Goal: Leave review/rating

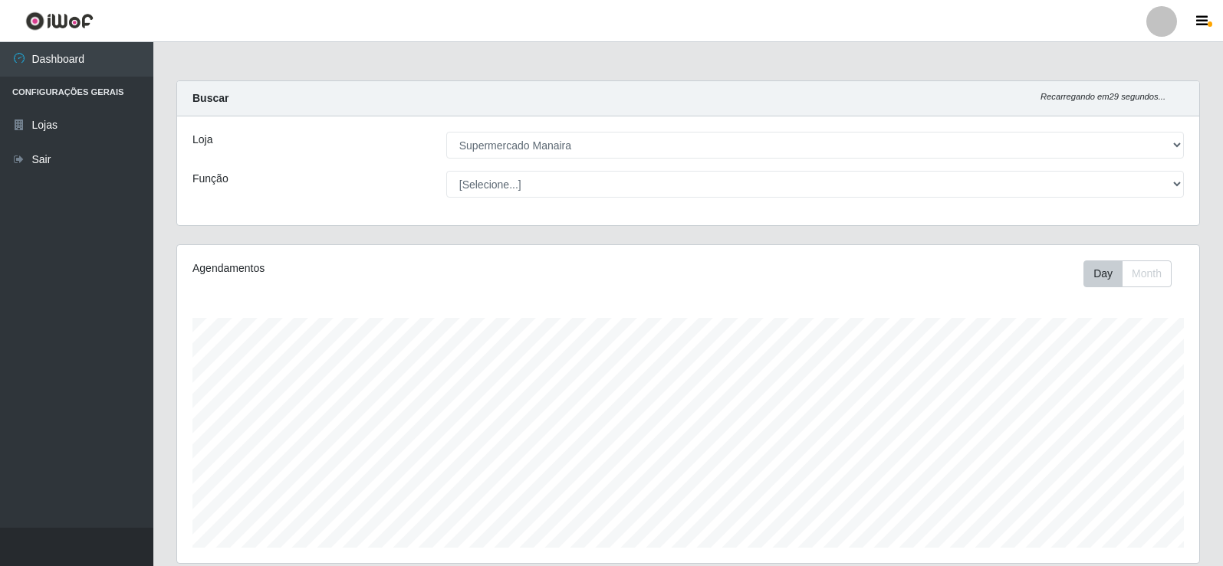
select select "443"
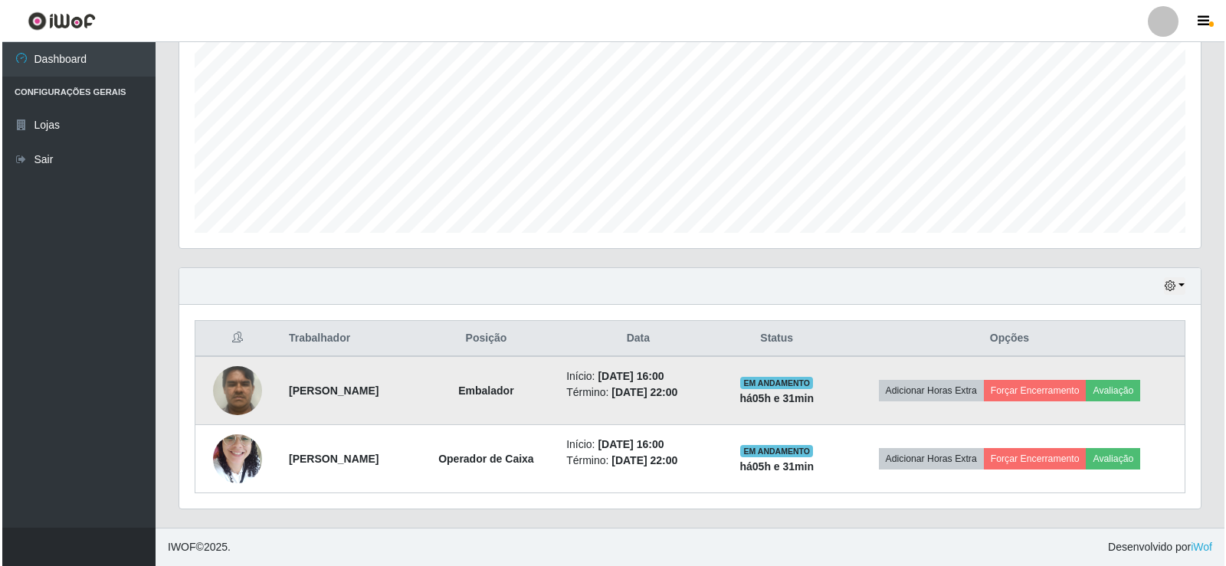
scroll to position [318, 1022]
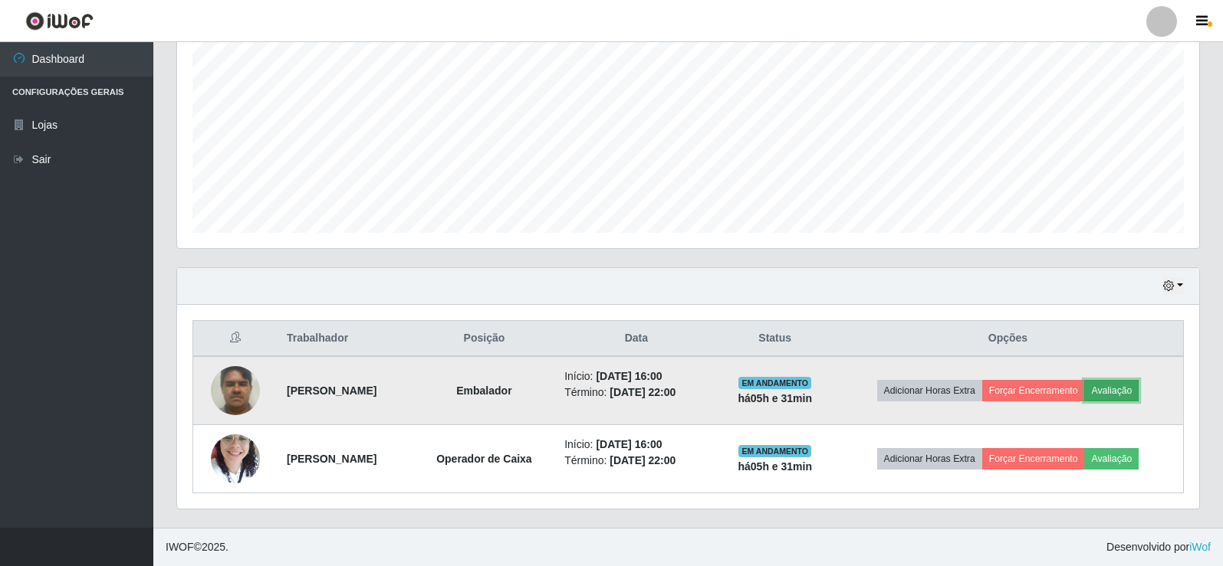
click at [1128, 397] on button "Avaliação" at bounding box center [1111, 390] width 54 height 21
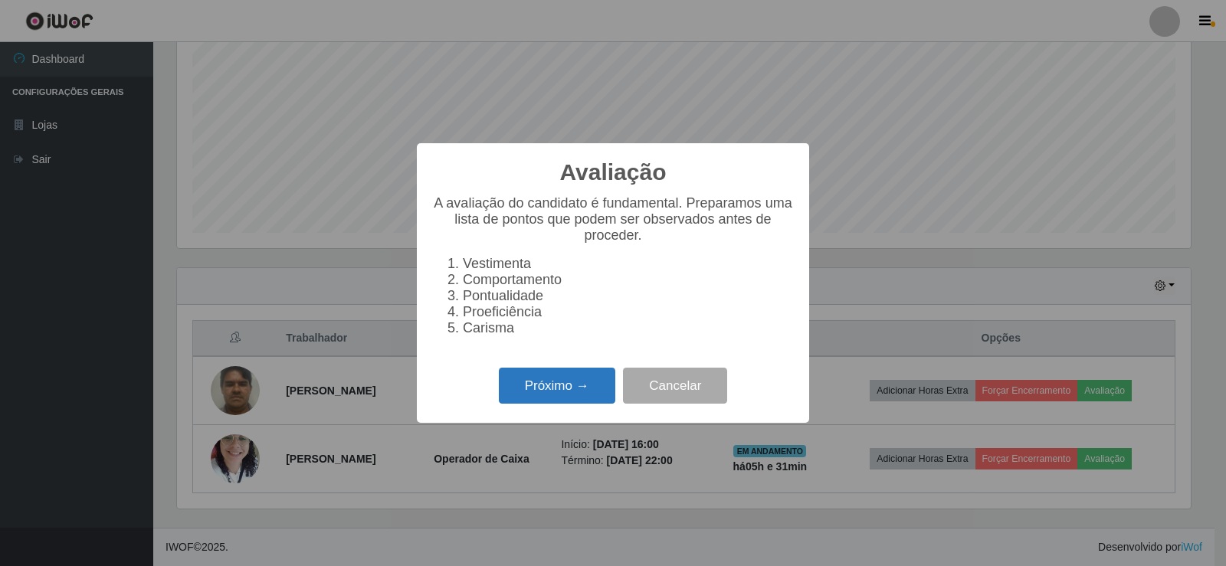
click at [533, 399] on button "Próximo →" at bounding box center [557, 386] width 117 height 36
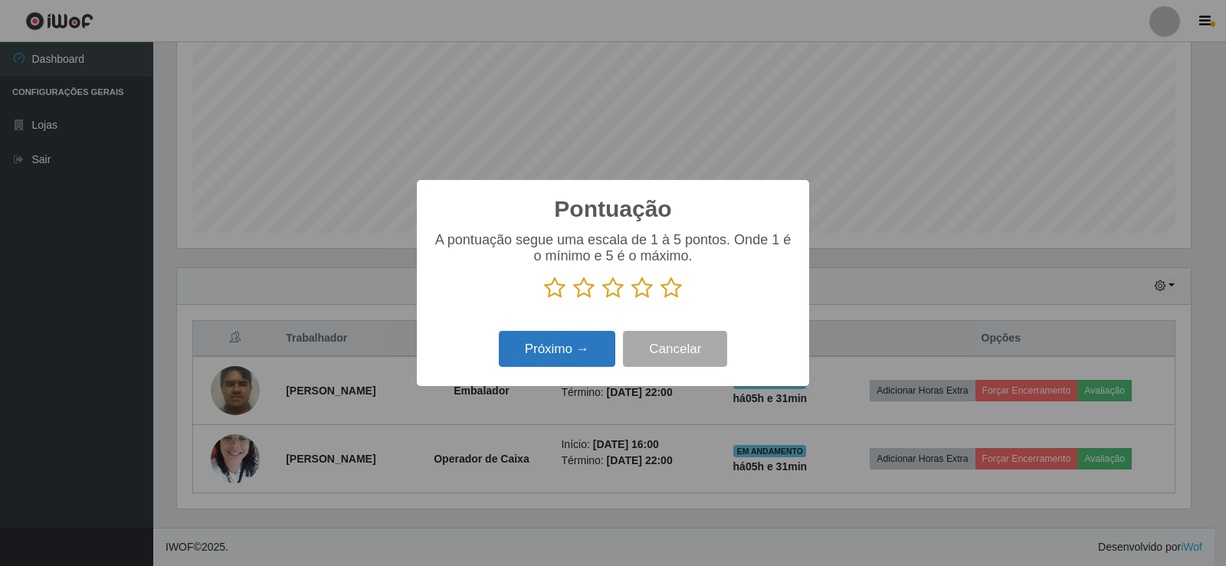
scroll to position [766203, 765507]
click at [671, 290] on icon at bounding box center [671, 288] width 21 height 23
click at [661, 300] on input "radio" at bounding box center [661, 300] width 0 height 0
click at [592, 353] on button "Próximo →" at bounding box center [557, 349] width 117 height 36
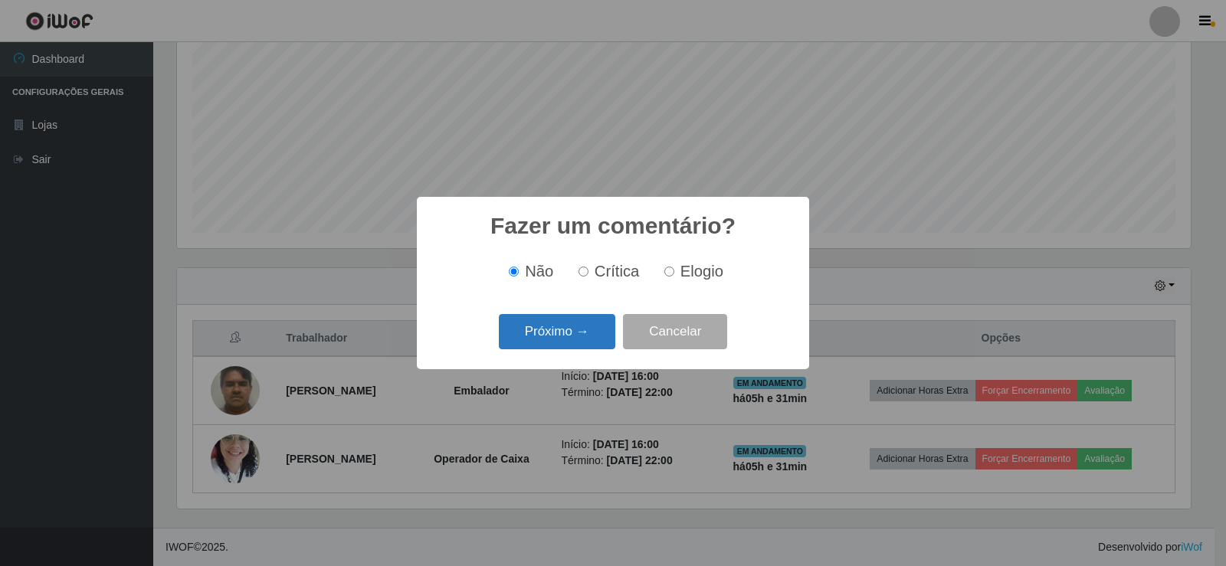
click at [591, 343] on button "Próximo →" at bounding box center [557, 332] width 117 height 36
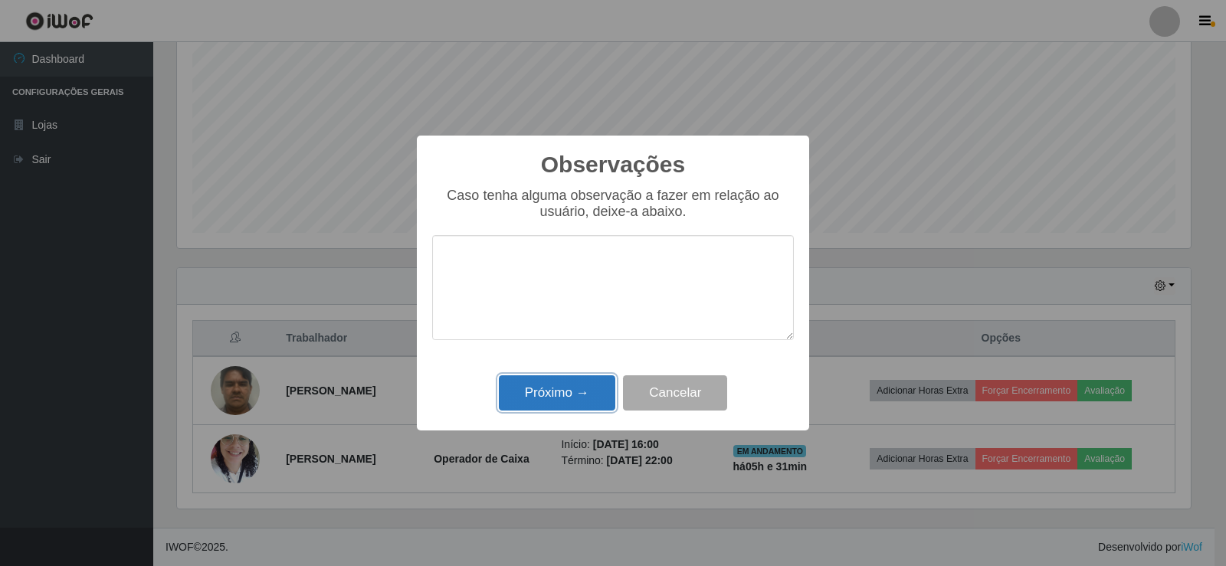
click at [593, 390] on button "Próximo →" at bounding box center [557, 394] width 117 height 36
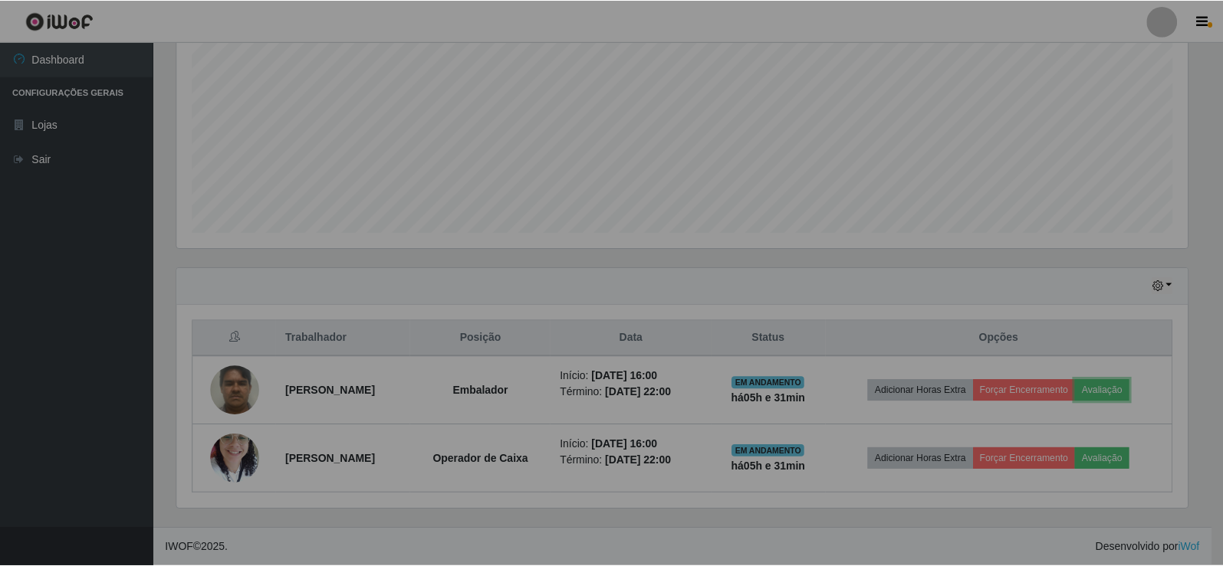
scroll to position [318, 1022]
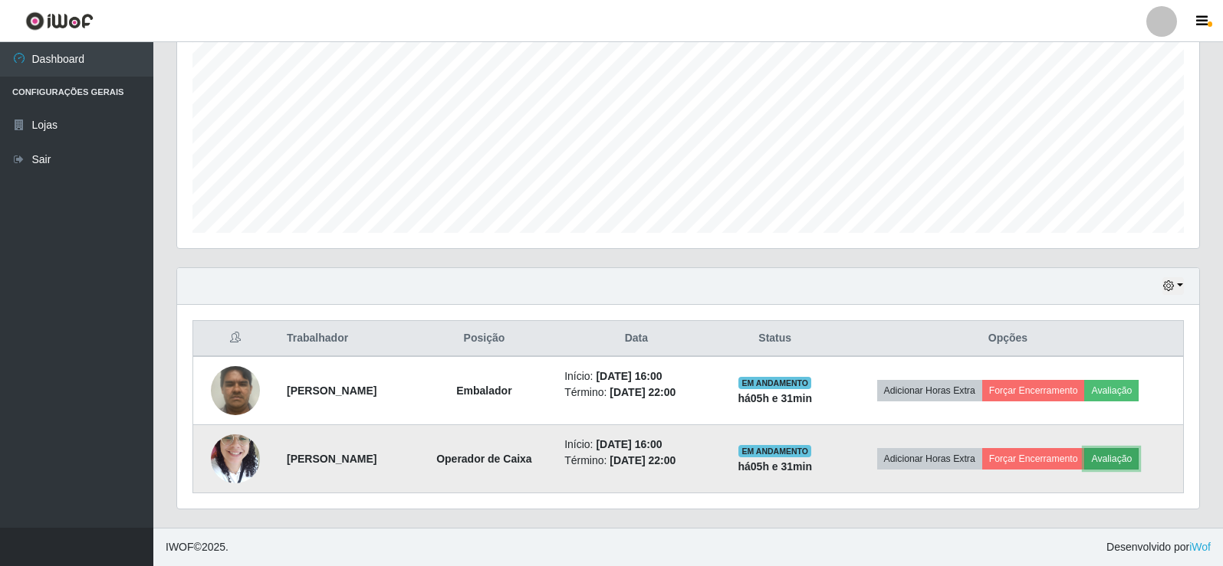
click at [1131, 465] on button "Avaliação" at bounding box center [1111, 458] width 54 height 21
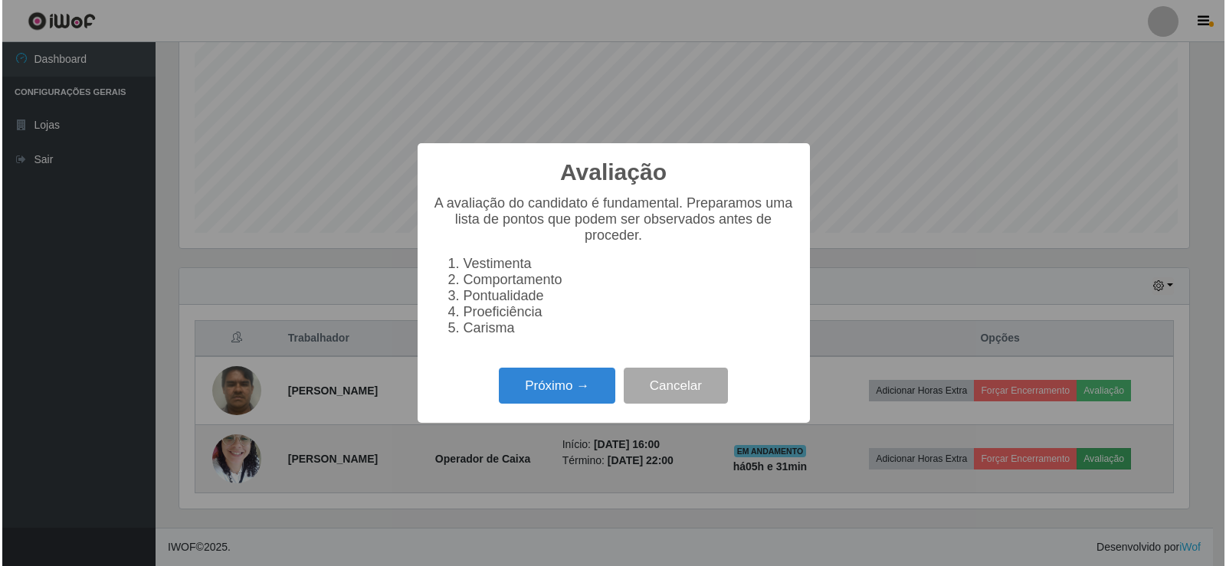
scroll to position [318, 1014]
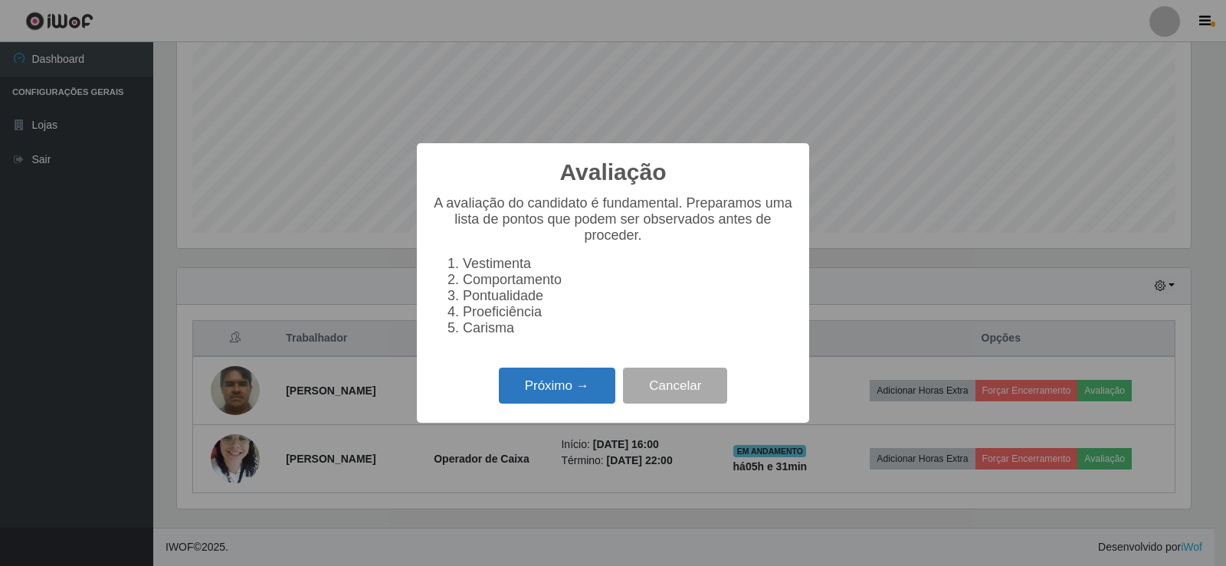
click at [584, 392] on button "Próximo →" at bounding box center [557, 386] width 117 height 36
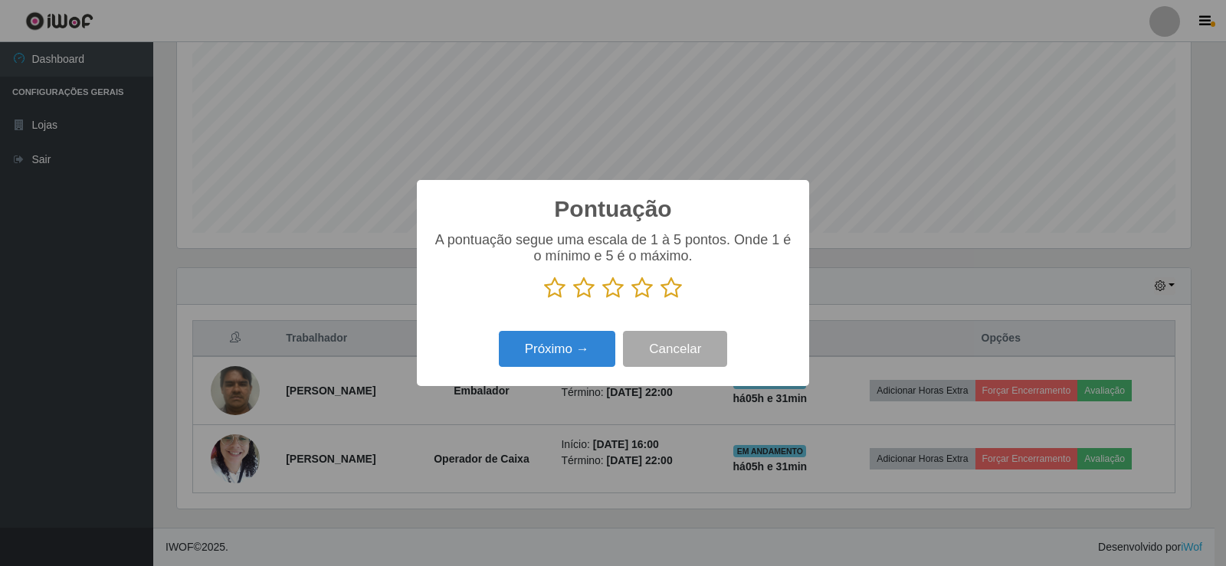
scroll to position [766203, 765507]
click at [676, 291] on icon at bounding box center [671, 288] width 21 height 23
click at [661, 300] on input "radio" at bounding box center [661, 300] width 0 height 0
click at [589, 351] on button "Próximo →" at bounding box center [557, 349] width 117 height 36
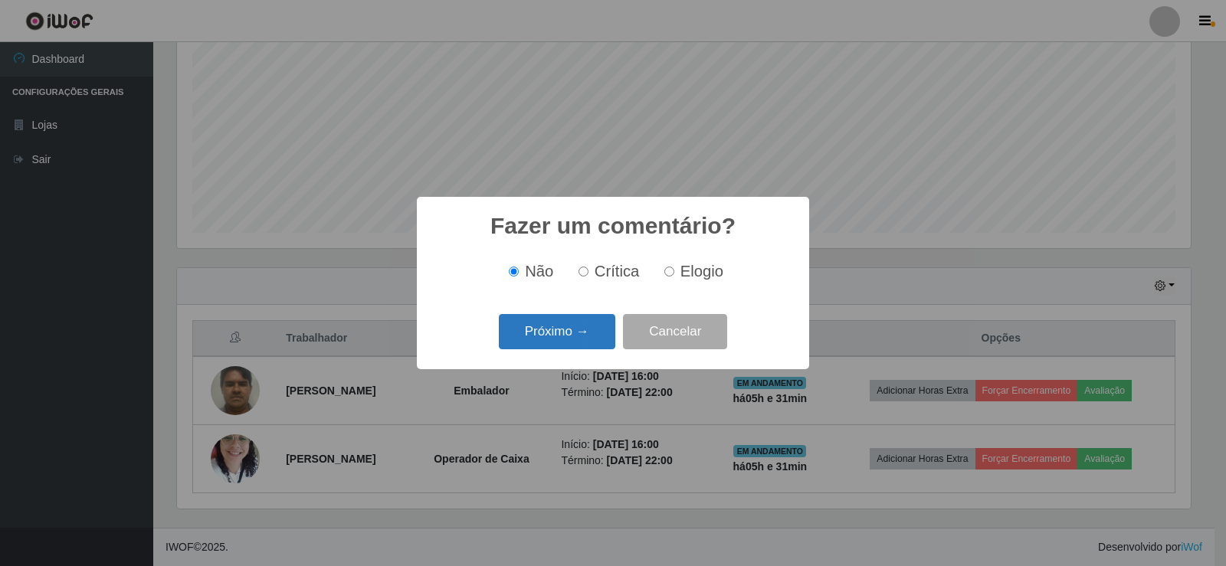
click at [584, 344] on button "Próximo →" at bounding box center [557, 332] width 117 height 36
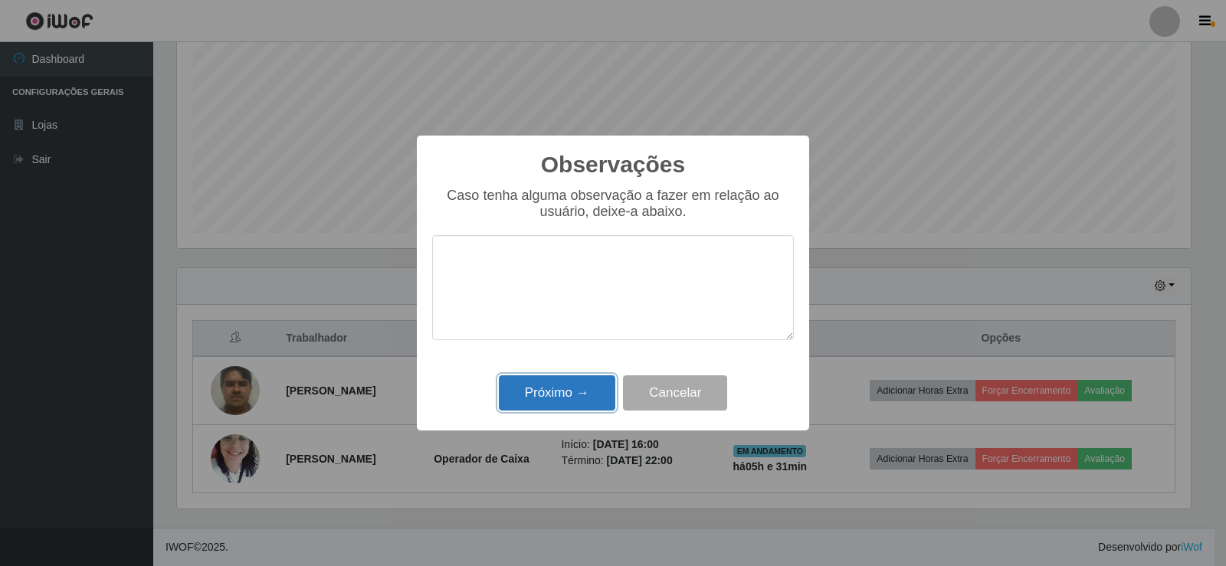
click at [580, 389] on button "Próximo →" at bounding box center [557, 394] width 117 height 36
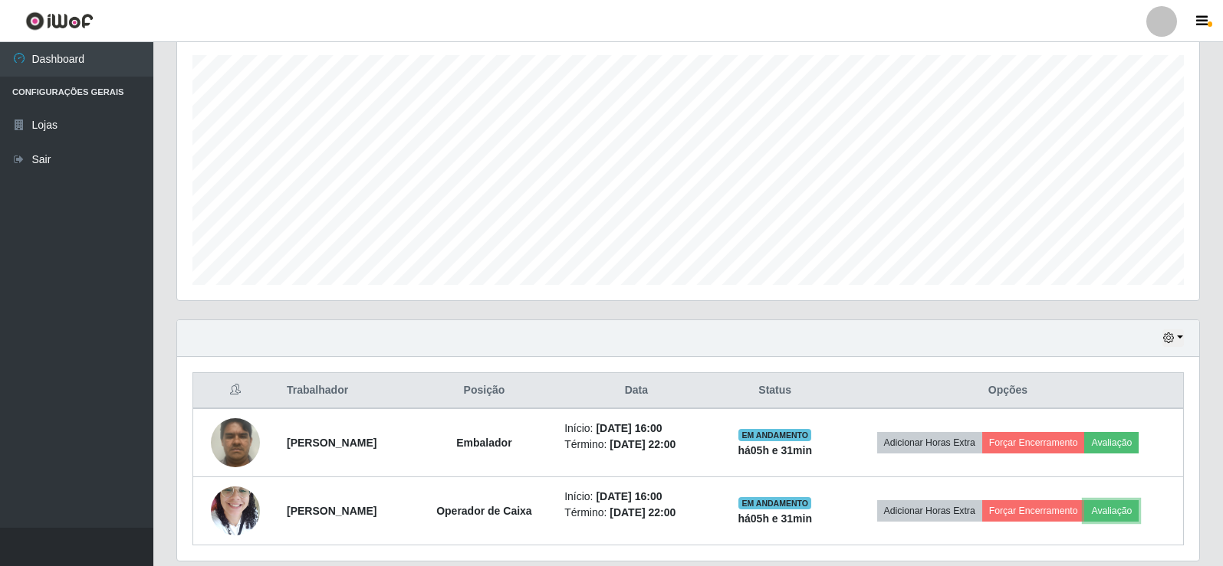
scroll to position [238, 0]
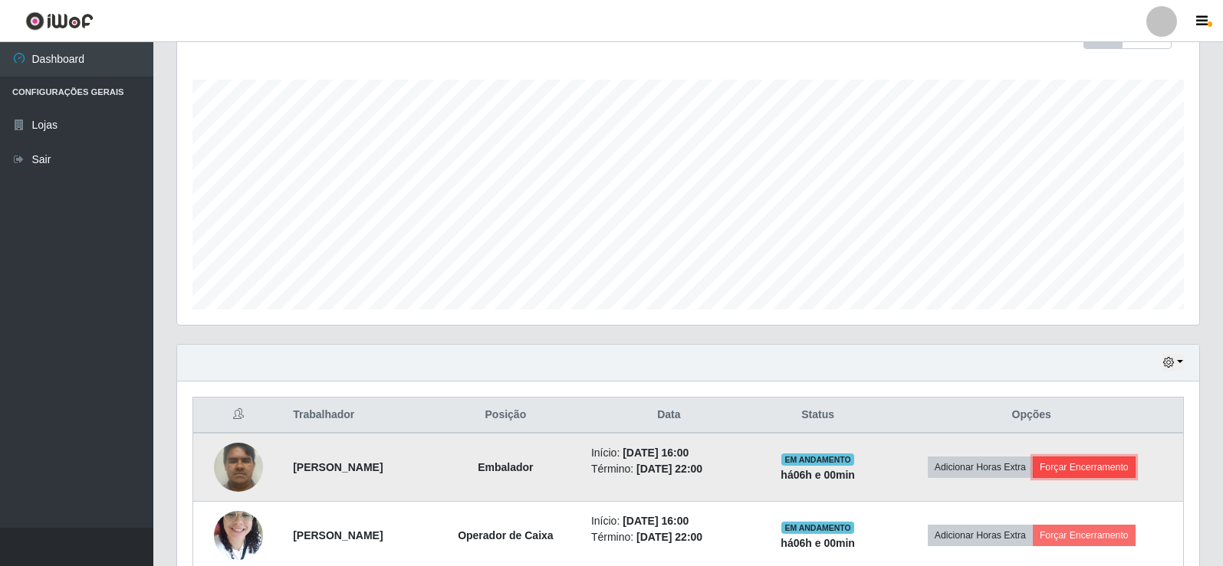
click at [1135, 472] on button "Forçar Encerramento" at bounding box center [1084, 467] width 103 height 21
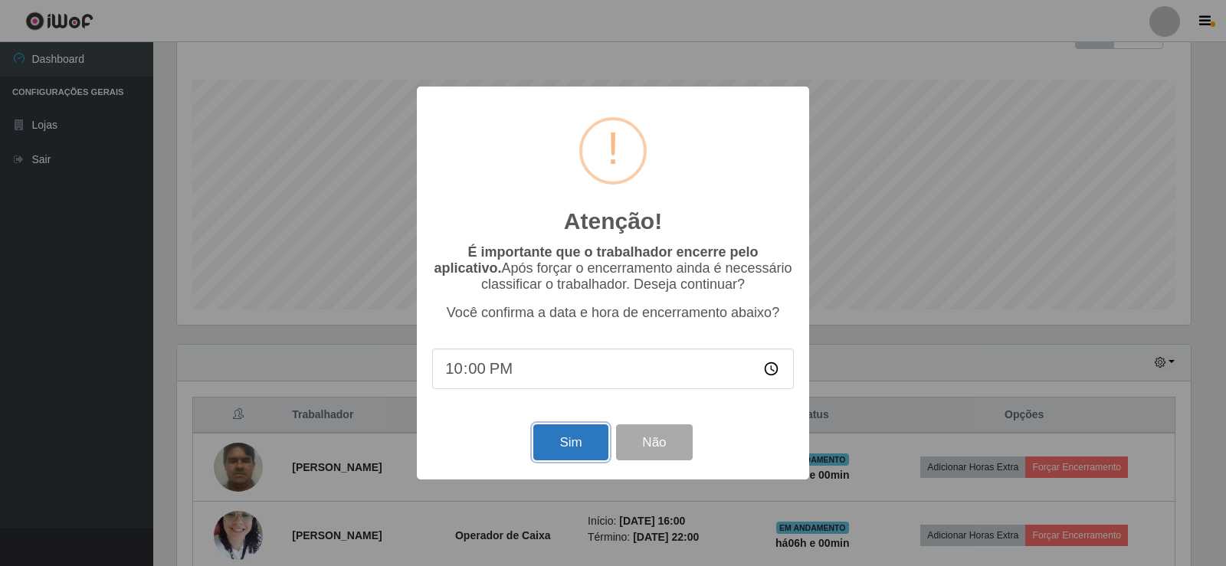
click at [572, 451] on button "Sim" at bounding box center [570, 443] width 74 height 36
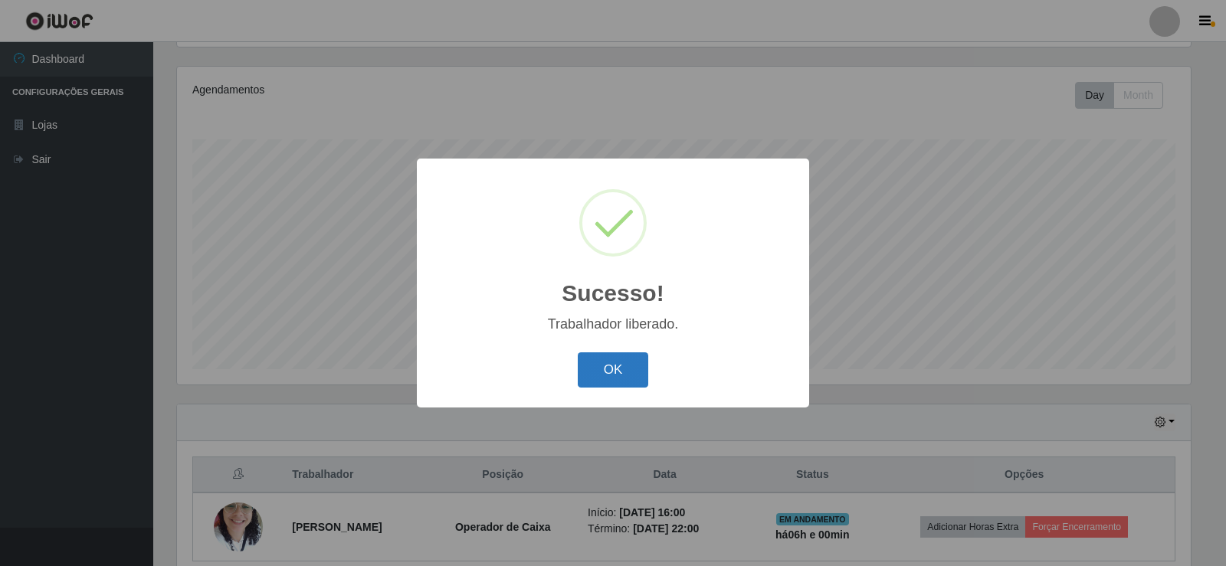
click at [610, 363] on button "OK" at bounding box center [613, 371] width 71 height 36
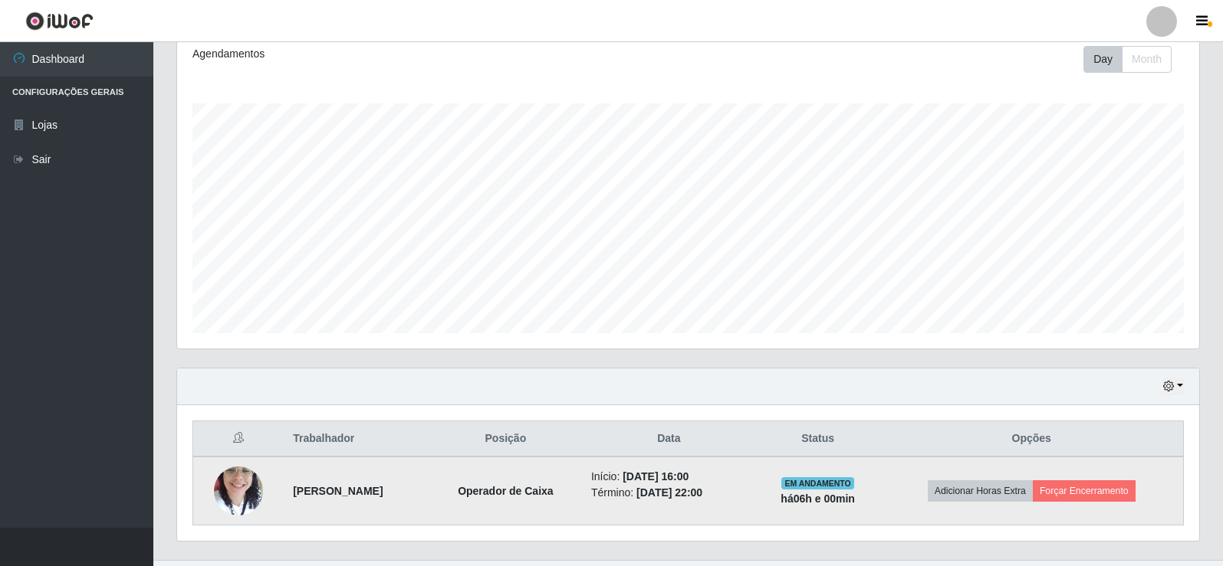
scroll to position [247, 0]
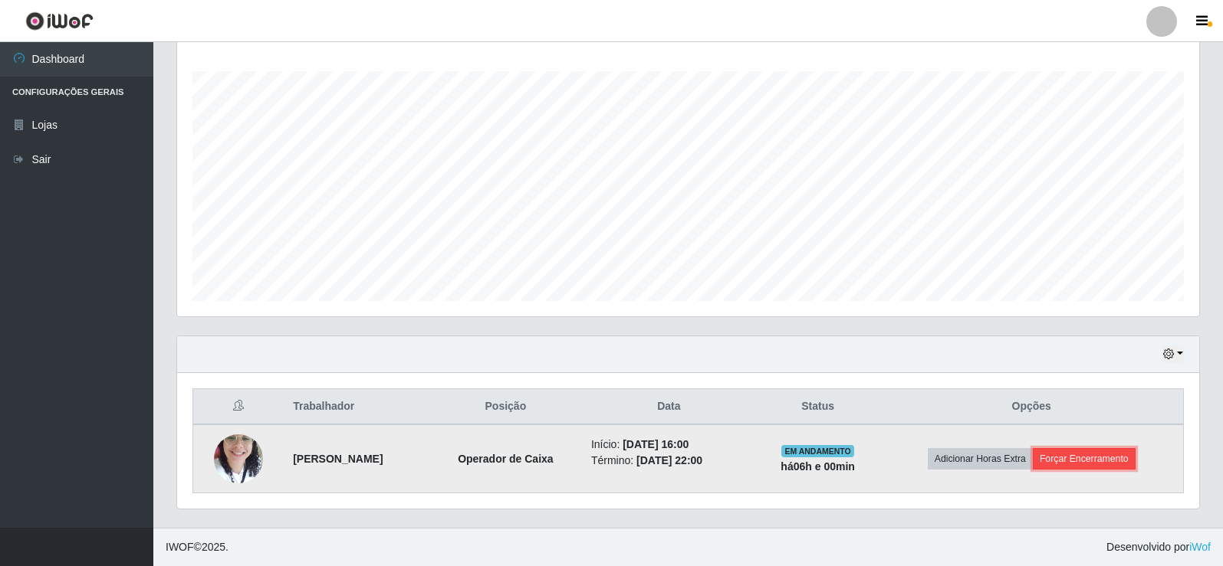
click at [1106, 455] on button "Forçar Encerramento" at bounding box center [1084, 458] width 103 height 21
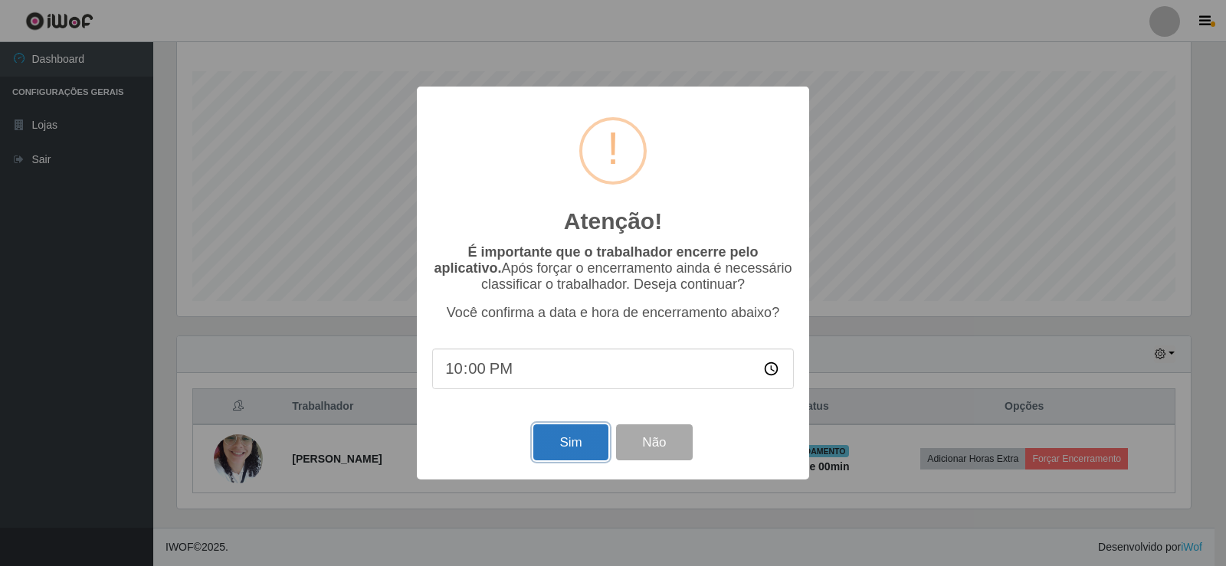
click at [582, 445] on button "Sim" at bounding box center [570, 443] width 74 height 36
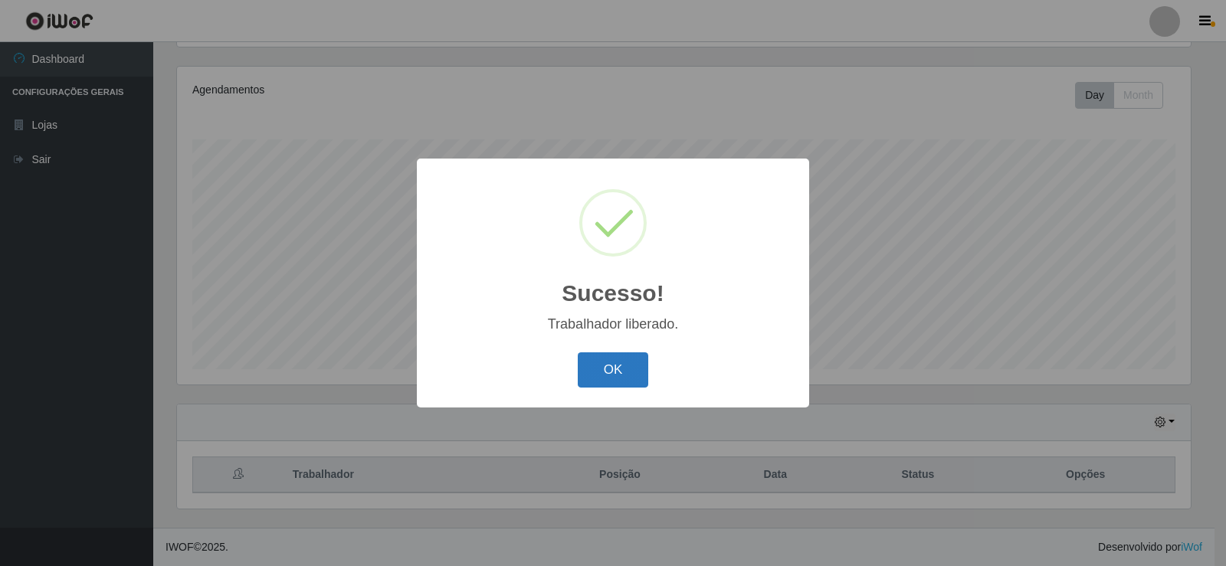
click at [617, 369] on button "OK" at bounding box center [613, 371] width 71 height 36
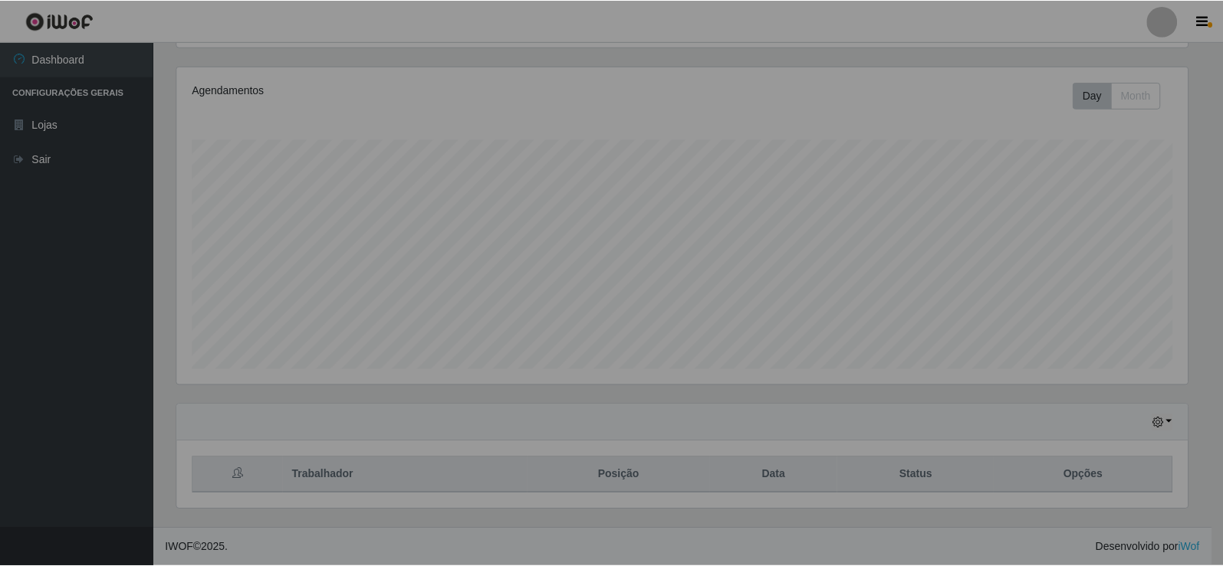
scroll to position [318, 1022]
